Goal: Information Seeking & Learning: Learn about a topic

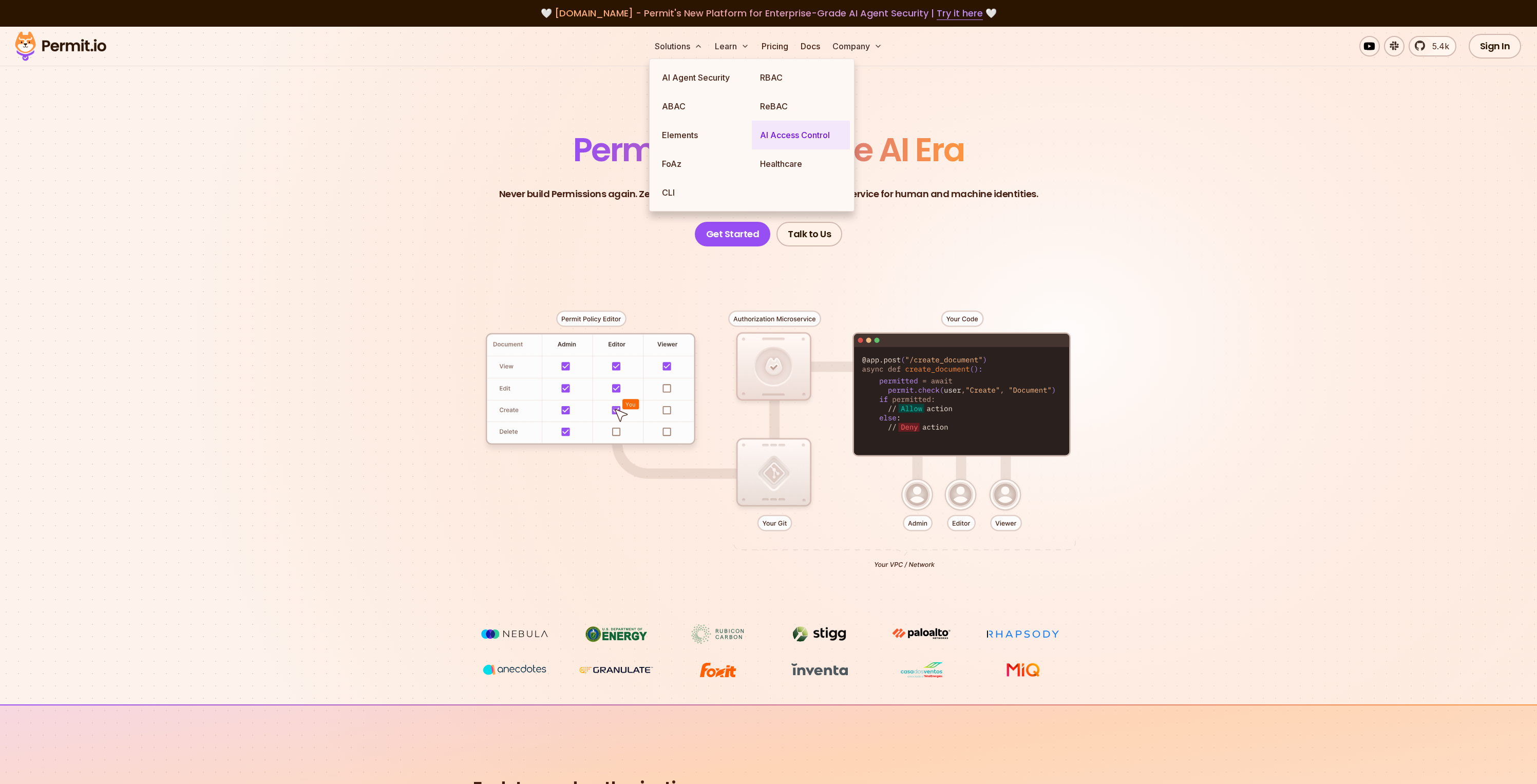
click at [794, 135] on link "AI Access Control" at bounding box center [801, 135] width 98 height 29
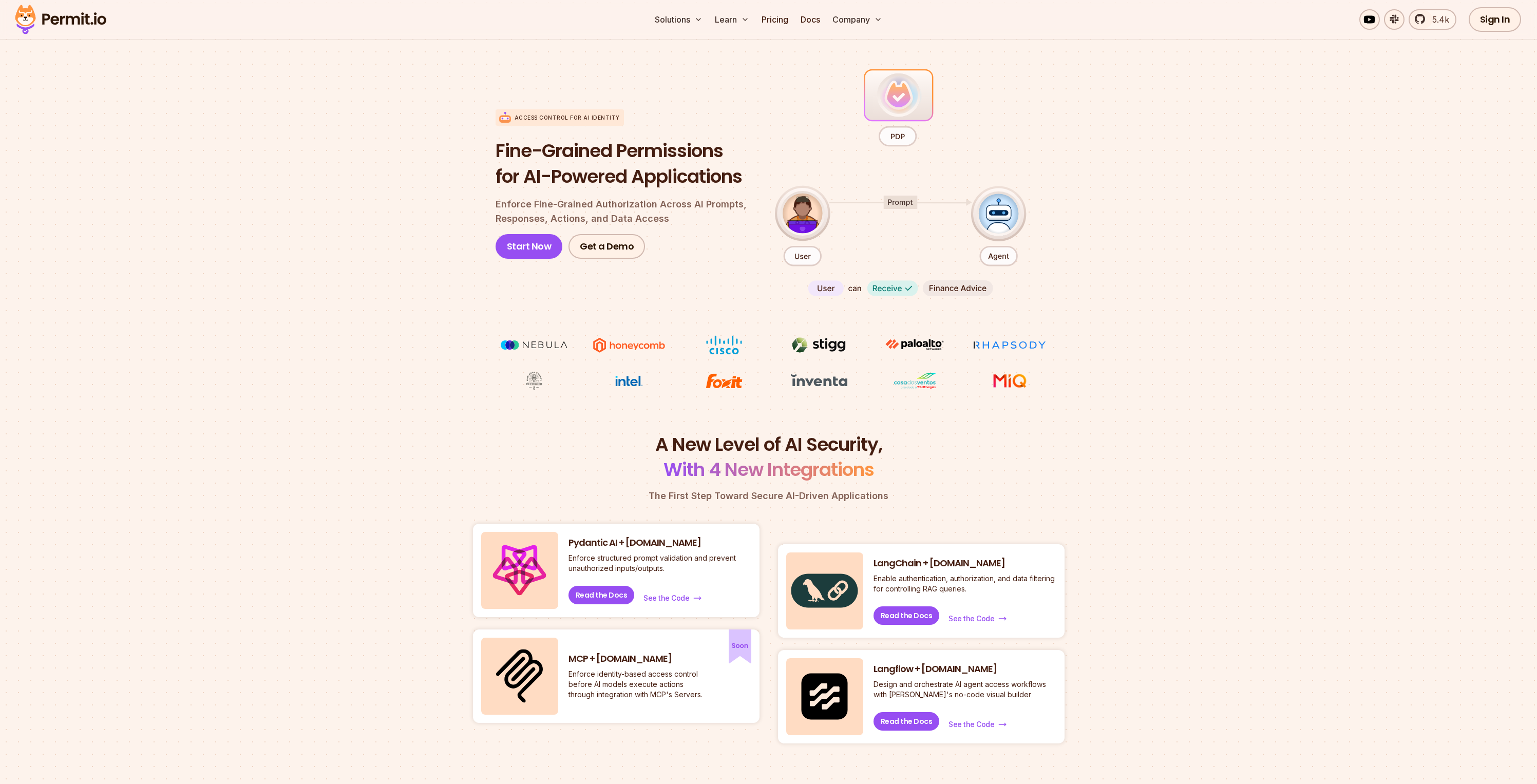
scroll to position [32, 0]
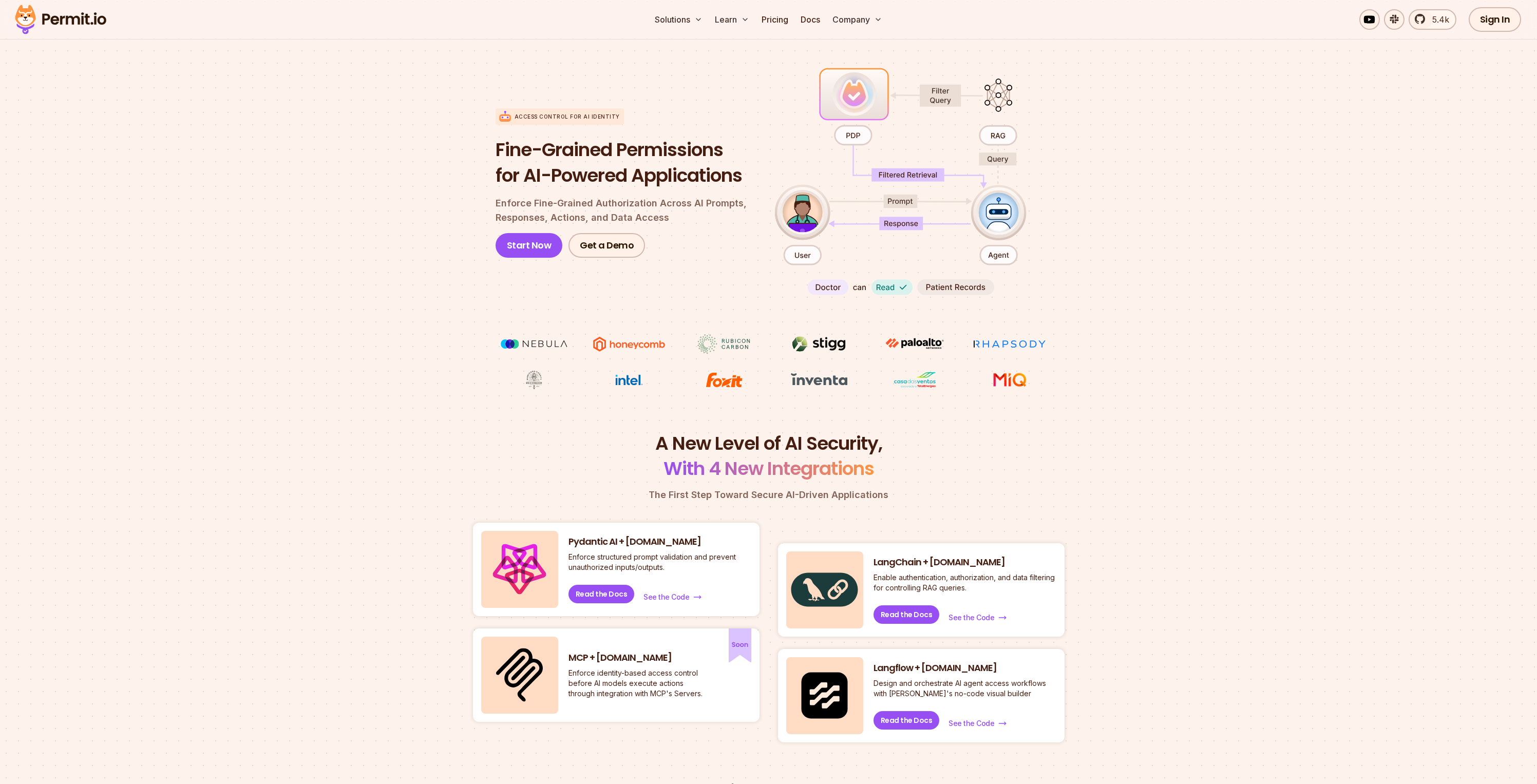
click at [785, 443] on h2 "A New Level of AI Security, With 4 New Integrations" at bounding box center [768, 456] width 591 height 51
click at [804, 450] on h2 "A New Level of AI Security, With 4 New Integrations" at bounding box center [768, 456] width 591 height 51
drag, startPoint x: 720, startPoint y: 473, endPoint x: 845, endPoint y: 477, distance: 125.1
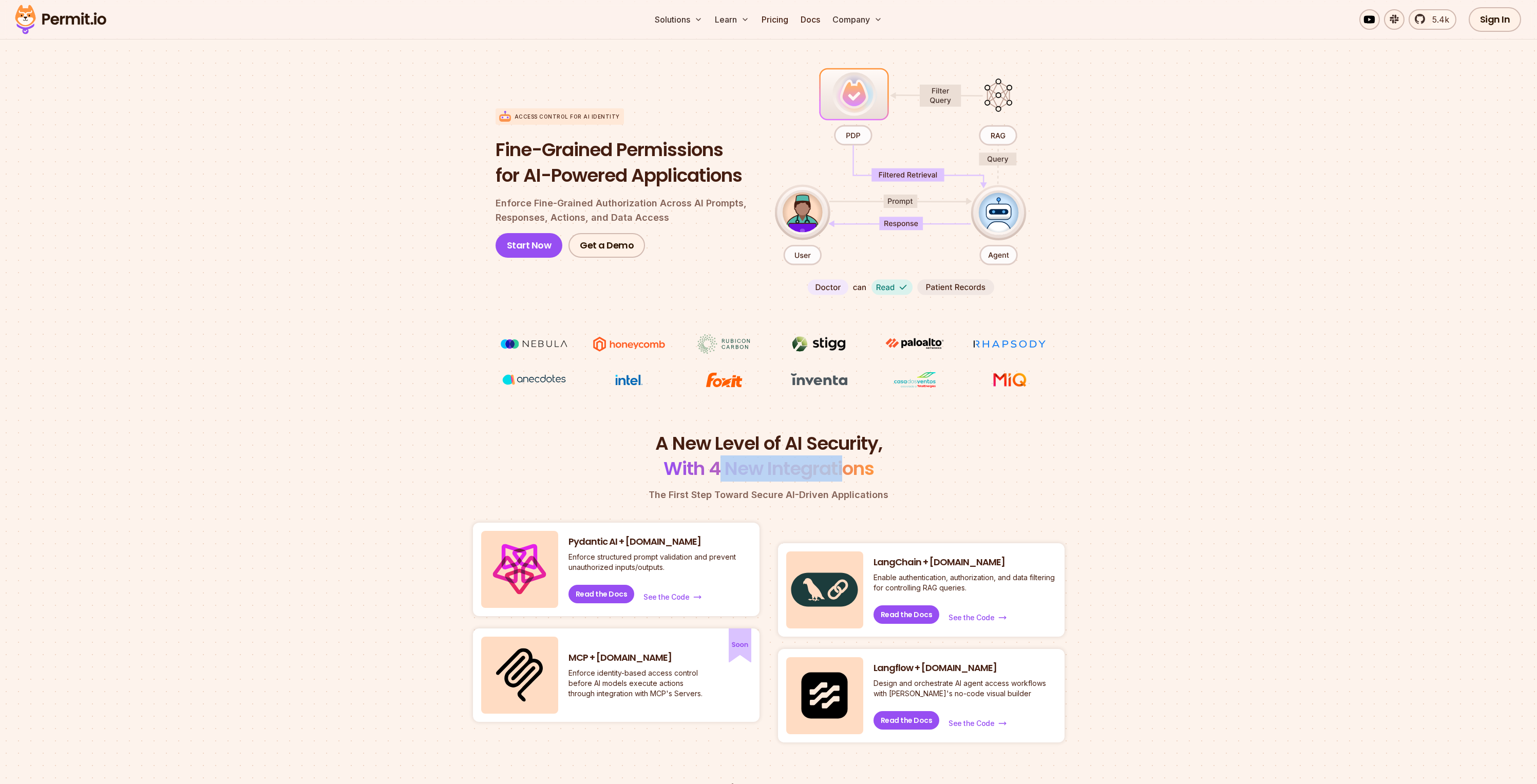
click at [845, 477] on span "With 4 New Integrations" at bounding box center [768, 468] width 211 height 26
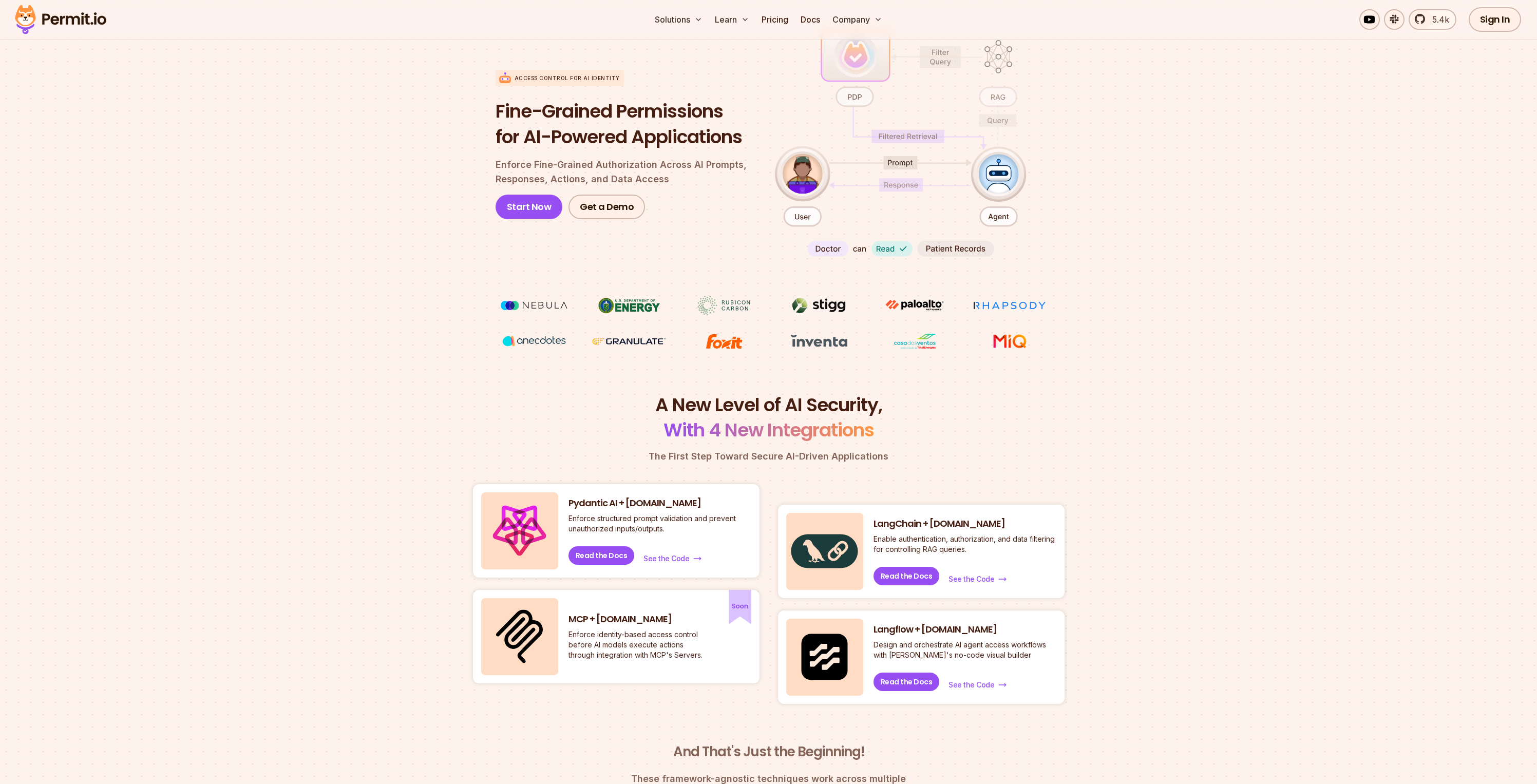
scroll to position [70, 0]
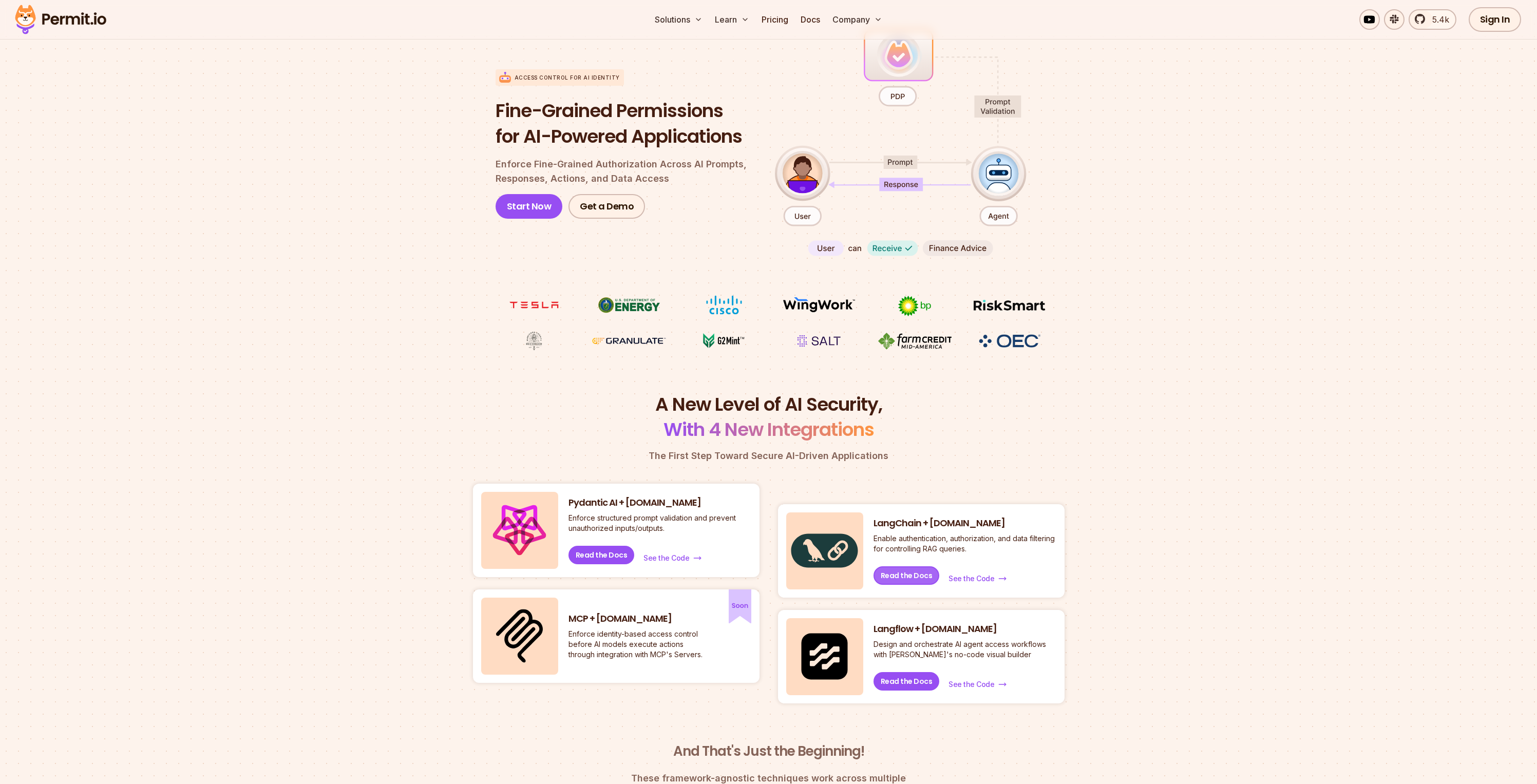
click at [916, 570] on link "Read the Docs" at bounding box center [906, 575] width 66 height 18
